Goal: Task Accomplishment & Management: Complete application form

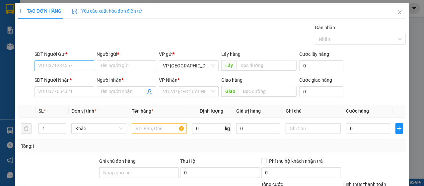
click at [71, 68] on input "SĐT Người Gửi *" at bounding box center [65, 65] width 60 height 11
click at [78, 67] on input "SĐT Người Gửi *" at bounding box center [65, 65] width 60 height 11
click at [167, 94] on input "search" at bounding box center [186, 92] width 47 height 10
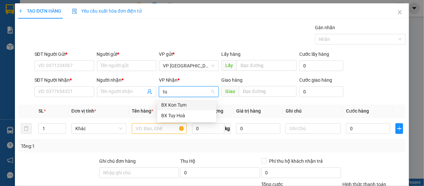
type input "tuy"
click at [170, 106] on div "BX Tuy Hoà" at bounding box center [186, 104] width 51 height 7
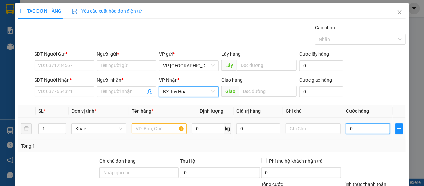
click at [348, 125] on input "0" at bounding box center [368, 128] width 44 height 11
type input "4"
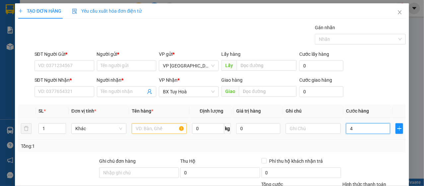
type input "40"
type input "400"
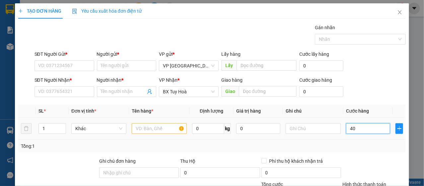
type input "400"
type input "4.000"
type input "40.000"
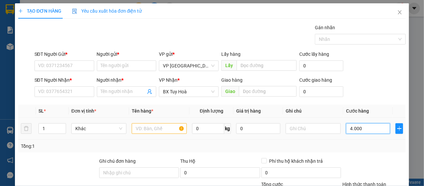
type input "40.000"
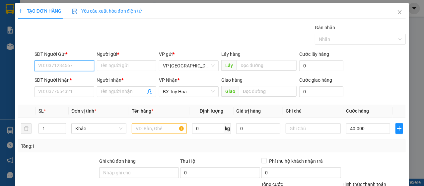
click at [67, 65] on input "SĐT Người Gửi *" at bounding box center [65, 65] width 60 height 11
click at [391, 13] on span "Close" at bounding box center [400, 12] width 19 height 19
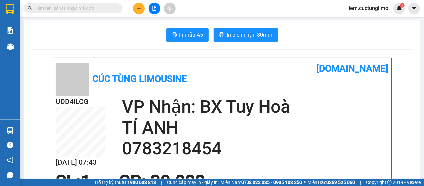
click at [137, 10] on icon "plus" at bounding box center [139, 8] width 5 height 5
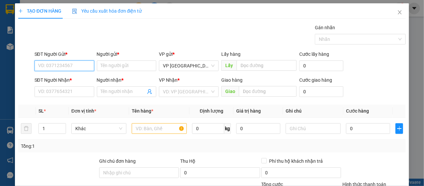
click at [59, 62] on input "SĐT Người Gửi *" at bounding box center [65, 65] width 60 height 11
click at [62, 64] on input "SĐT Người Gửi *" at bounding box center [65, 65] width 60 height 11
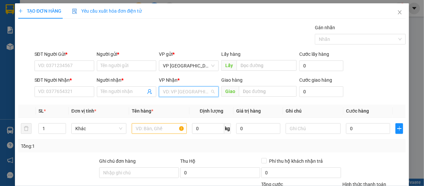
click at [174, 90] on input "search" at bounding box center [186, 92] width 47 height 10
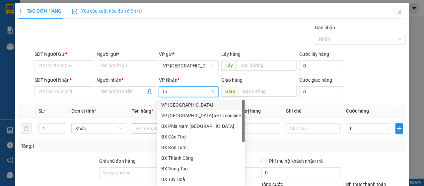
type input "tuy"
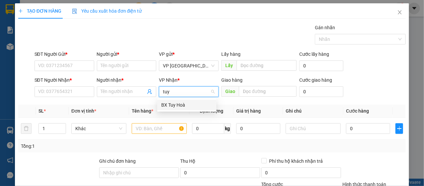
click at [169, 104] on div "BX Tuy Hoà" at bounding box center [186, 104] width 51 height 7
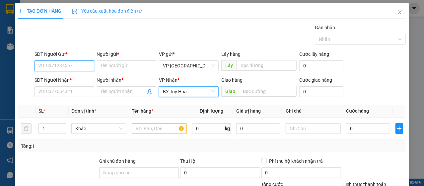
click at [50, 64] on input "SĐT Người Gửi *" at bounding box center [65, 65] width 60 height 11
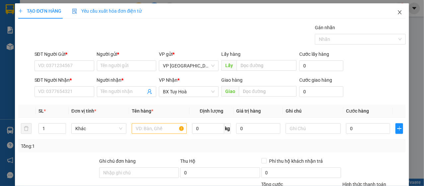
click at [397, 18] on span "Close" at bounding box center [400, 12] width 19 height 19
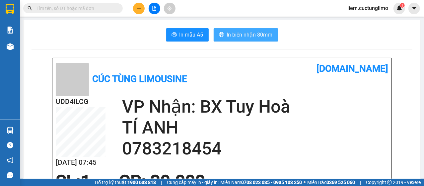
click at [247, 39] on button "In biên nhận 80mm" at bounding box center [246, 34] width 64 height 13
click at [231, 35] on span "In biên nhận 80mm" at bounding box center [250, 35] width 46 height 8
